Goal: Information Seeking & Learning: Learn about a topic

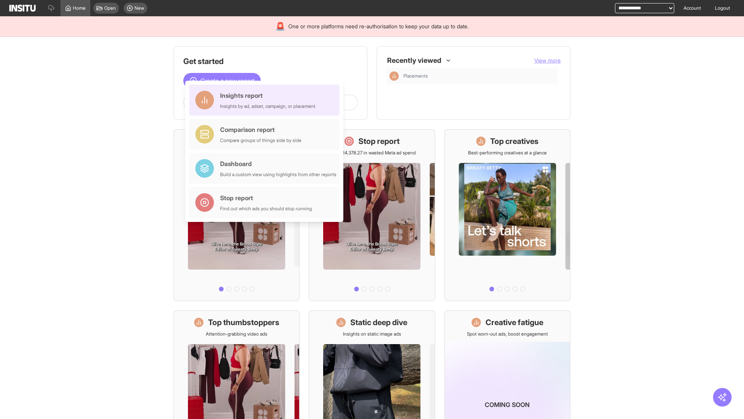
click at [266, 100] on div "Insights report Insights by ad, adset, campaign, or placement" at bounding box center [267, 100] width 95 height 19
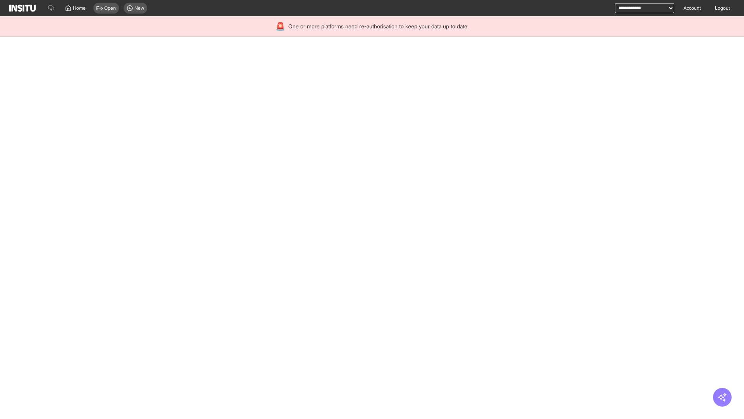
select select "**"
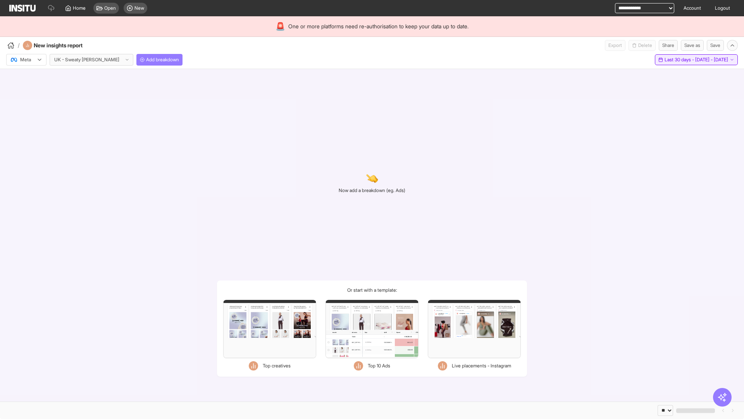
click at [679, 60] on span "Last 30 days - [DATE] - [DATE]" at bounding box center [697, 60] width 64 height 6
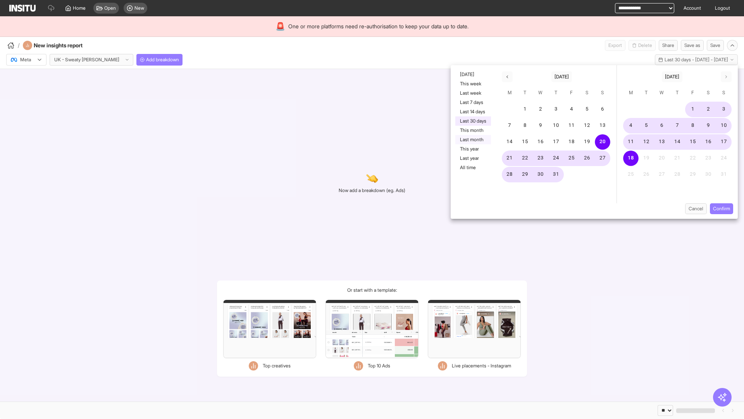
click at [473, 140] on button "Last month" at bounding box center [474, 139] width 36 height 9
